Goal: Information Seeking & Learning: Find specific fact

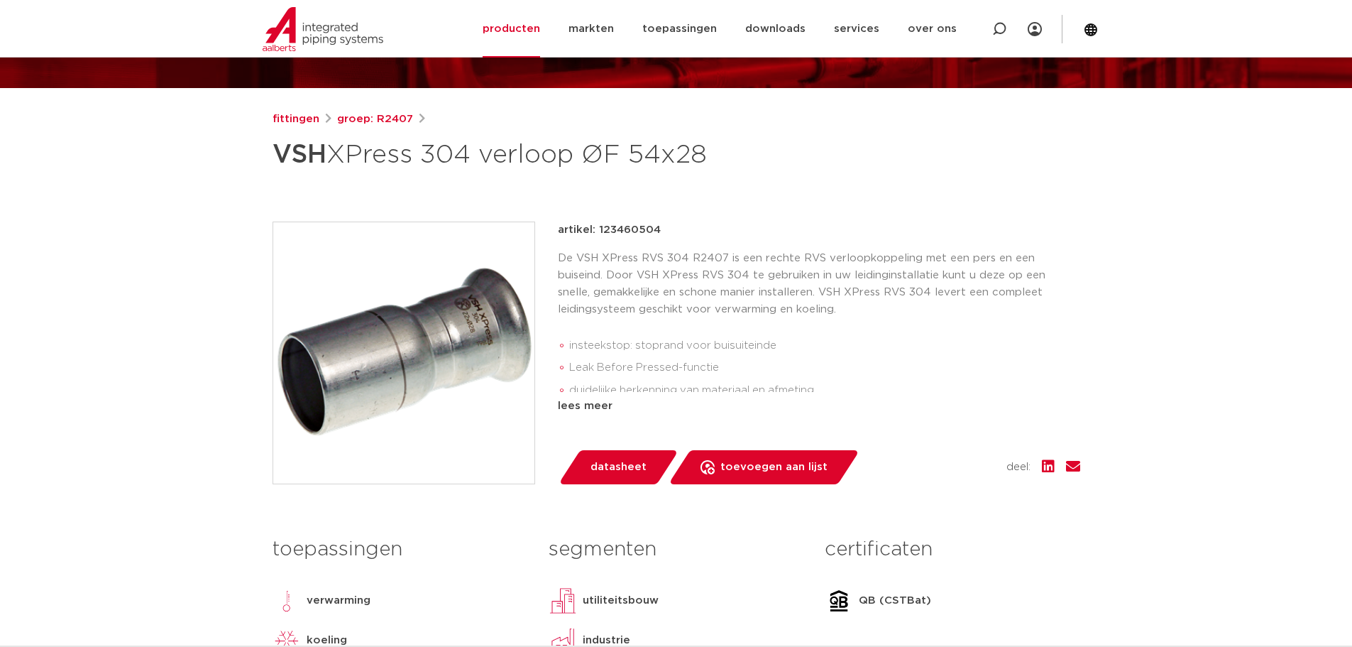
scroll to position [142, 0]
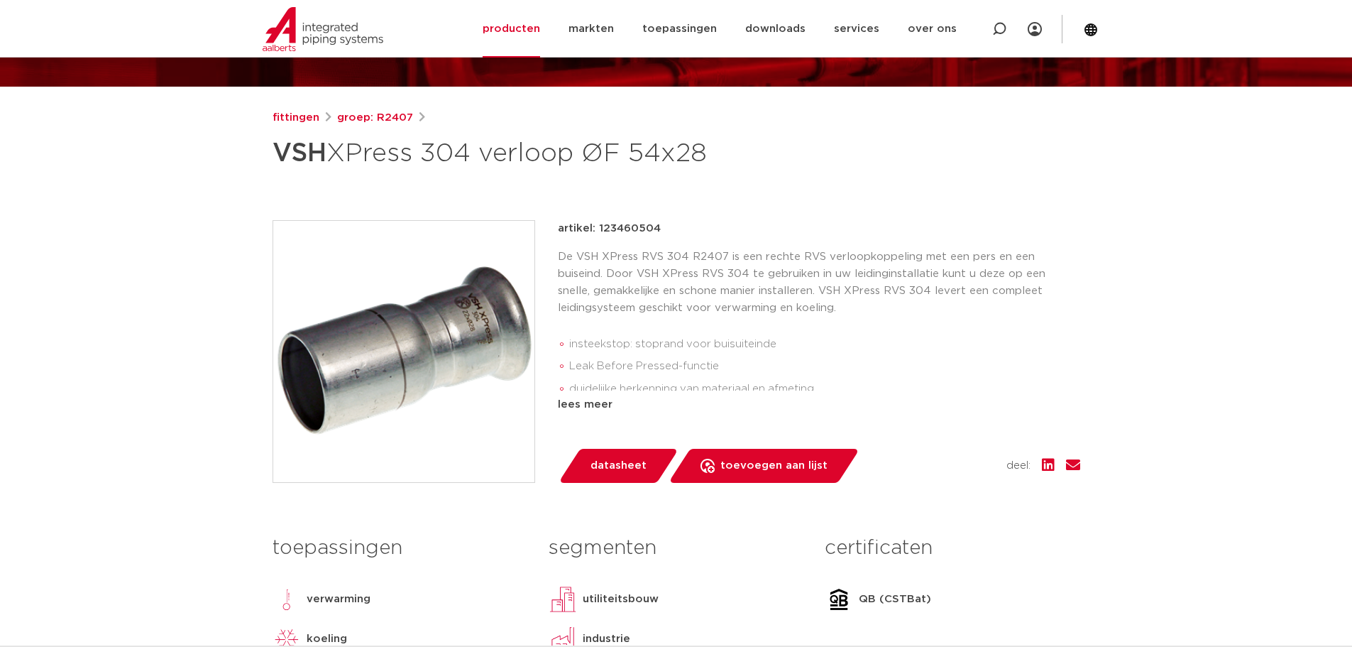
click at [581, 407] on div "lees meer" at bounding box center [819, 404] width 522 height 17
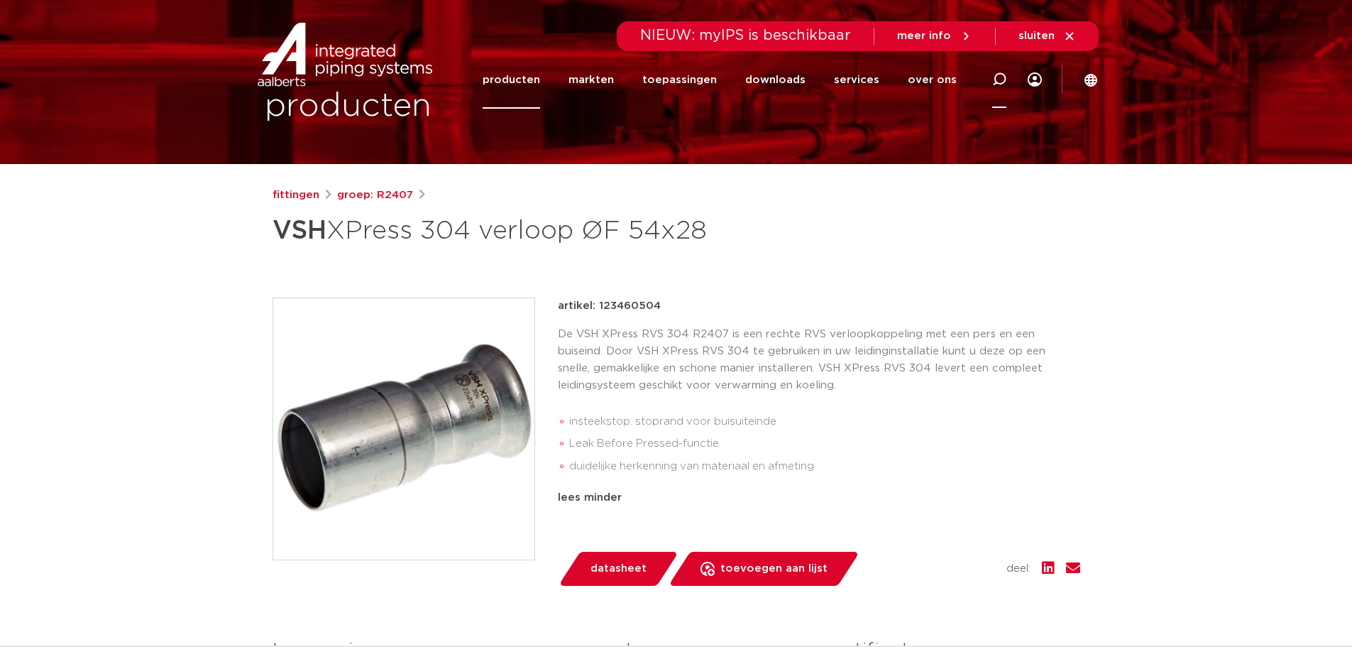
scroll to position [0, 0]
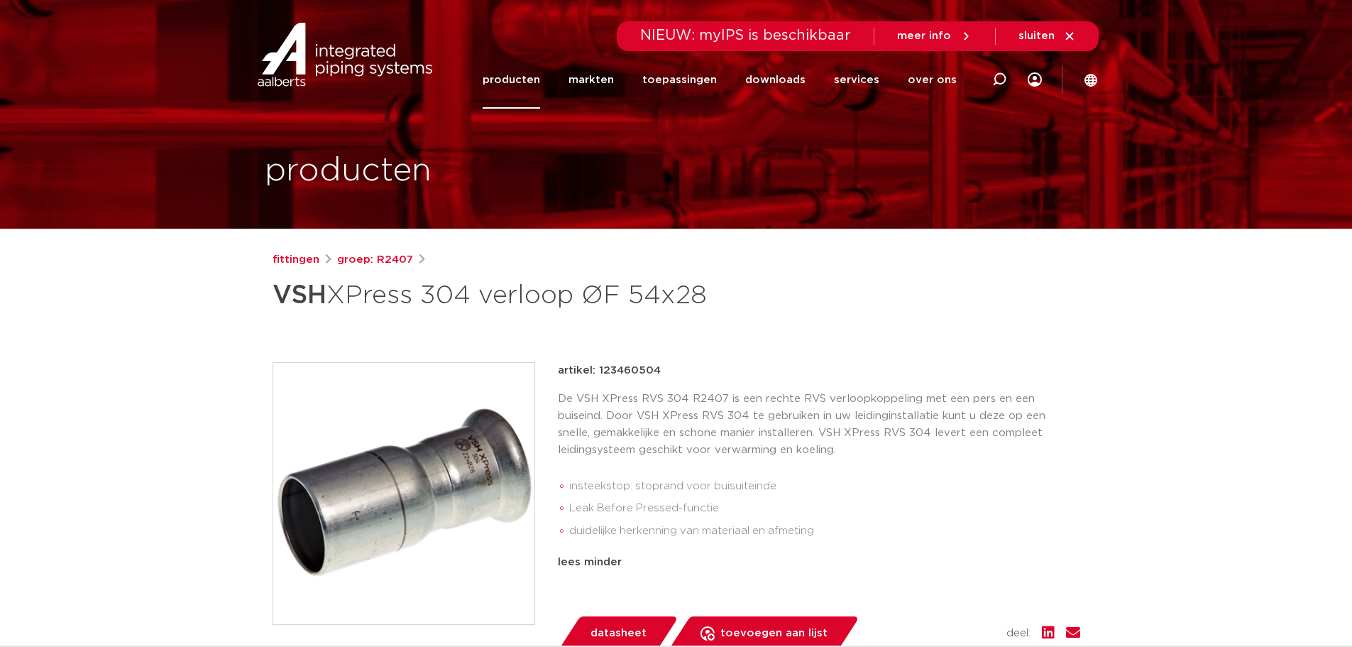
click at [795, 175] on div "producten" at bounding box center [676, 114] width 845 height 229
click at [1002, 72] on icon at bounding box center [999, 79] width 14 height 14
type input "XPRESS 304"
click button "Zoeken" at bounding box center [0, 0] width 0 height 0
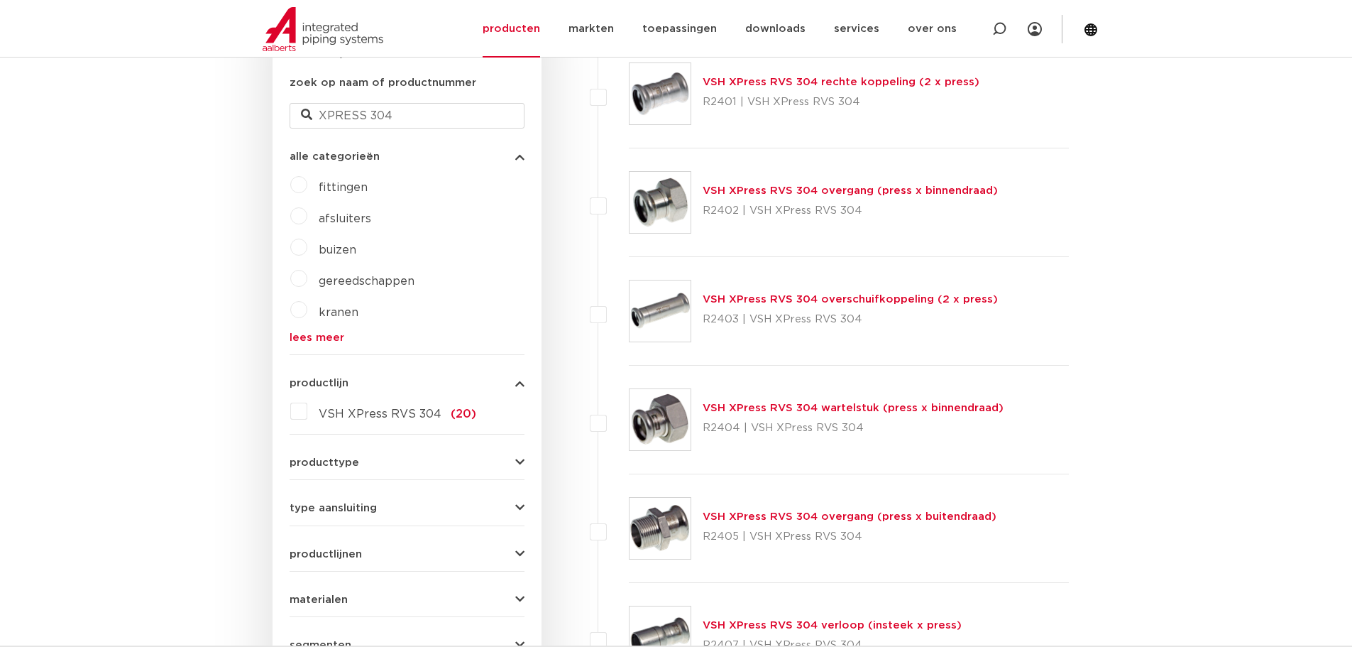
scroll to position [355, 0]
